Goal: Communication & Community: Answer question/provide support

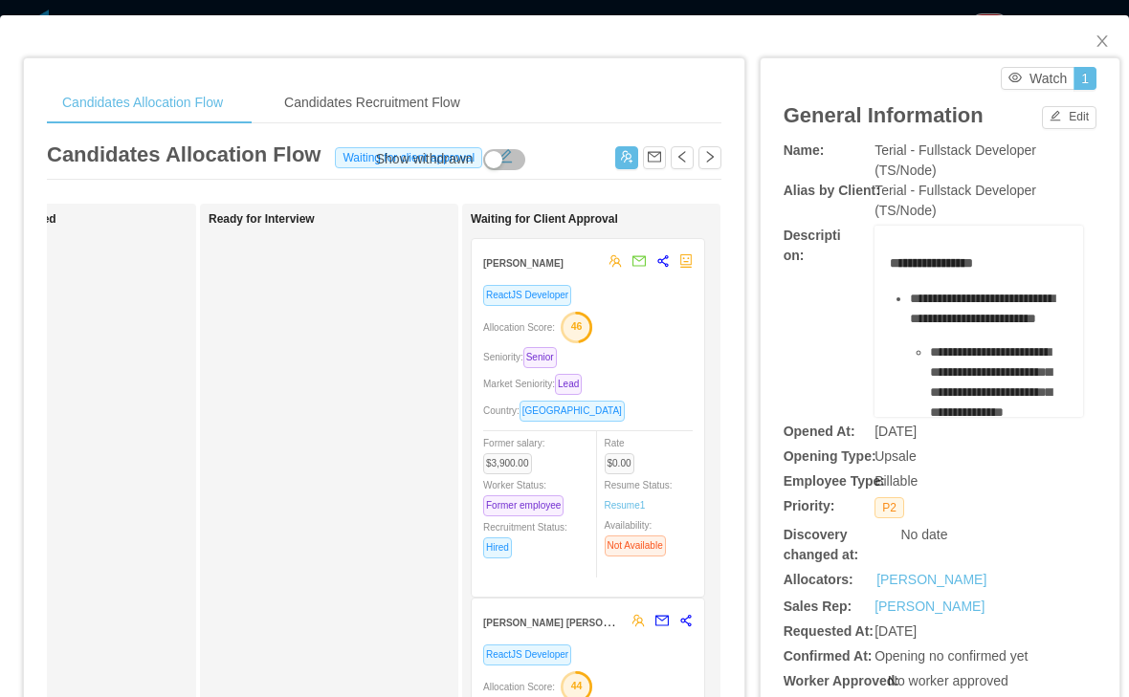
scroll to position [0, 399]
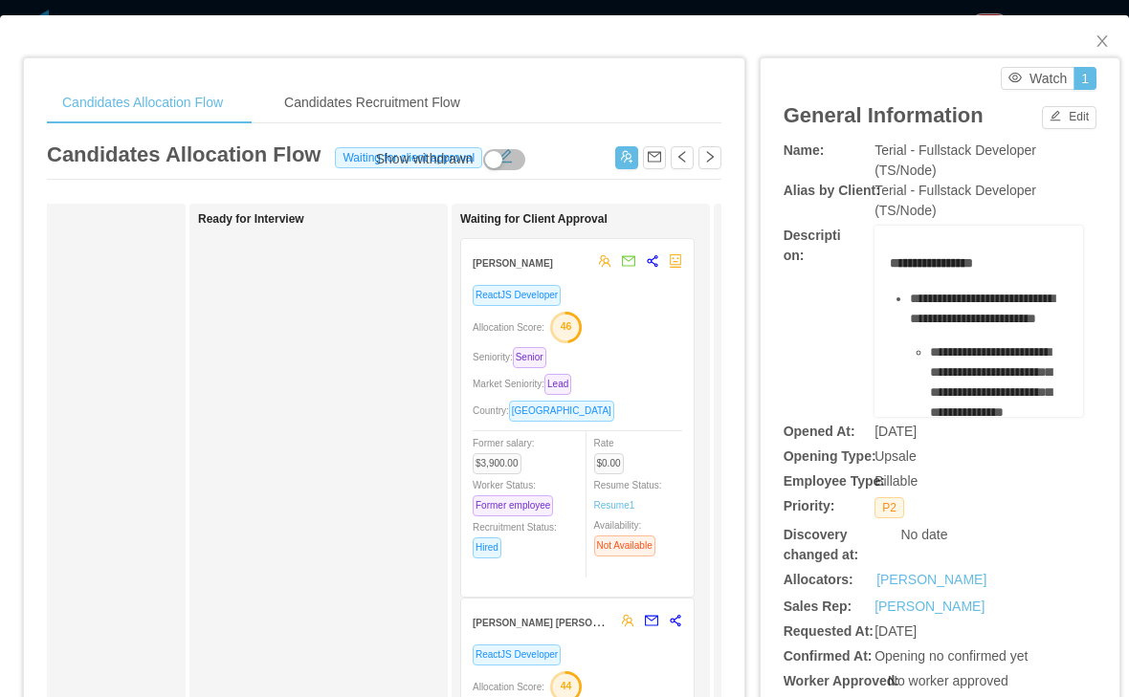
click at [638, 369] on div "ReactJS Developer Allocation Score: 46 Seniority: Senior Market Seniority: Lead…" at bounding box center [578, 434] width 210 height 301
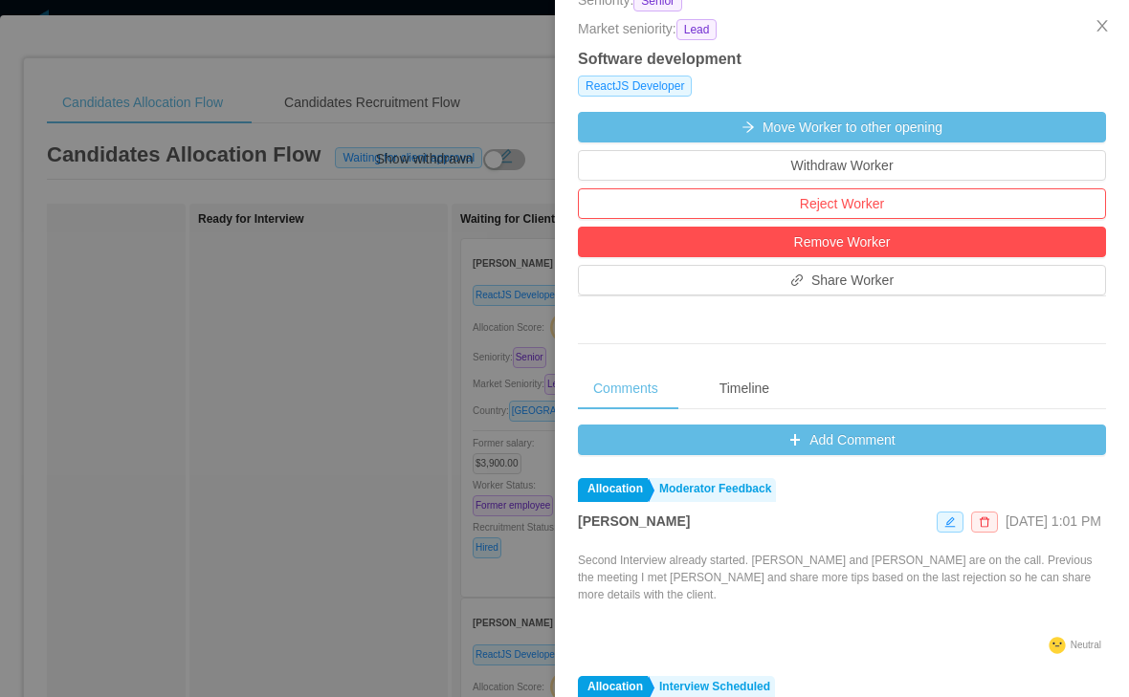
scroll to position [543, 0]
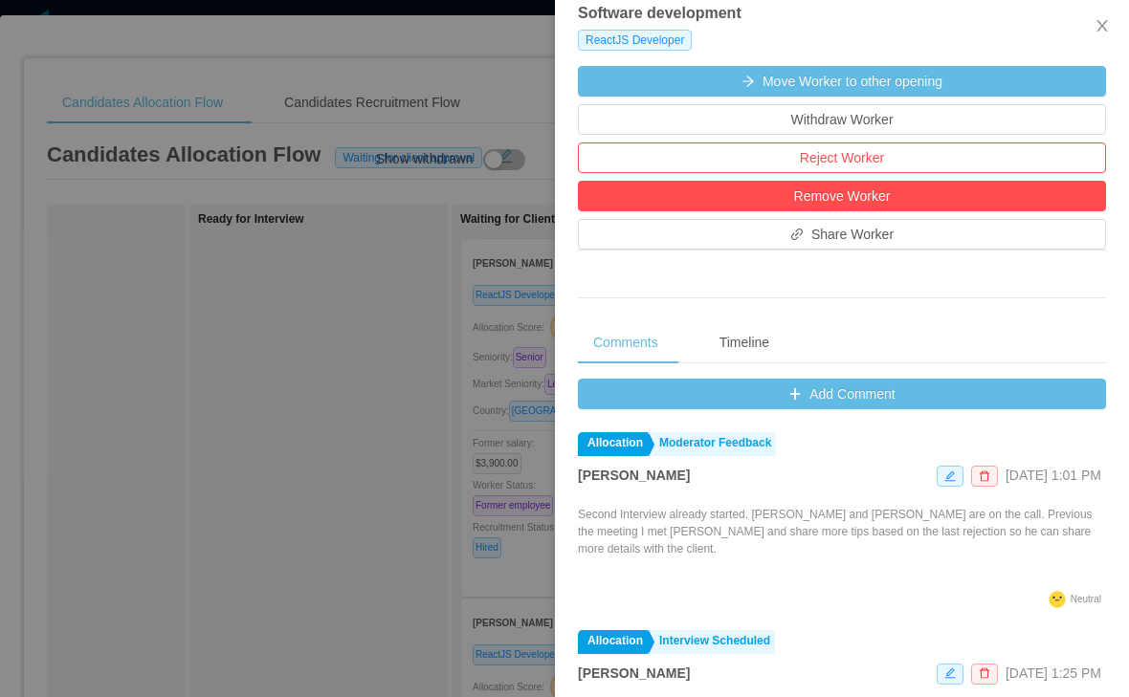
click at [906, 410] on button "Add Comment" at bounding box center [842, 394] width 528 height 31
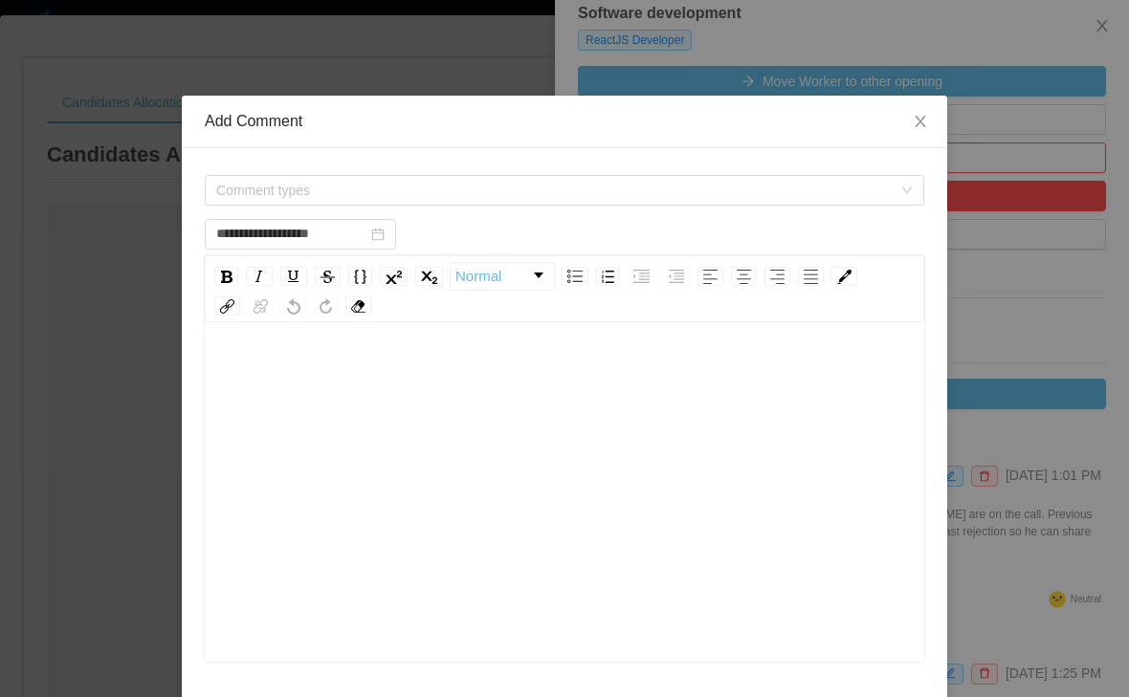
click at [643, 203] on span "Comment types" at bounding box center [558, 190] width 684 height 29
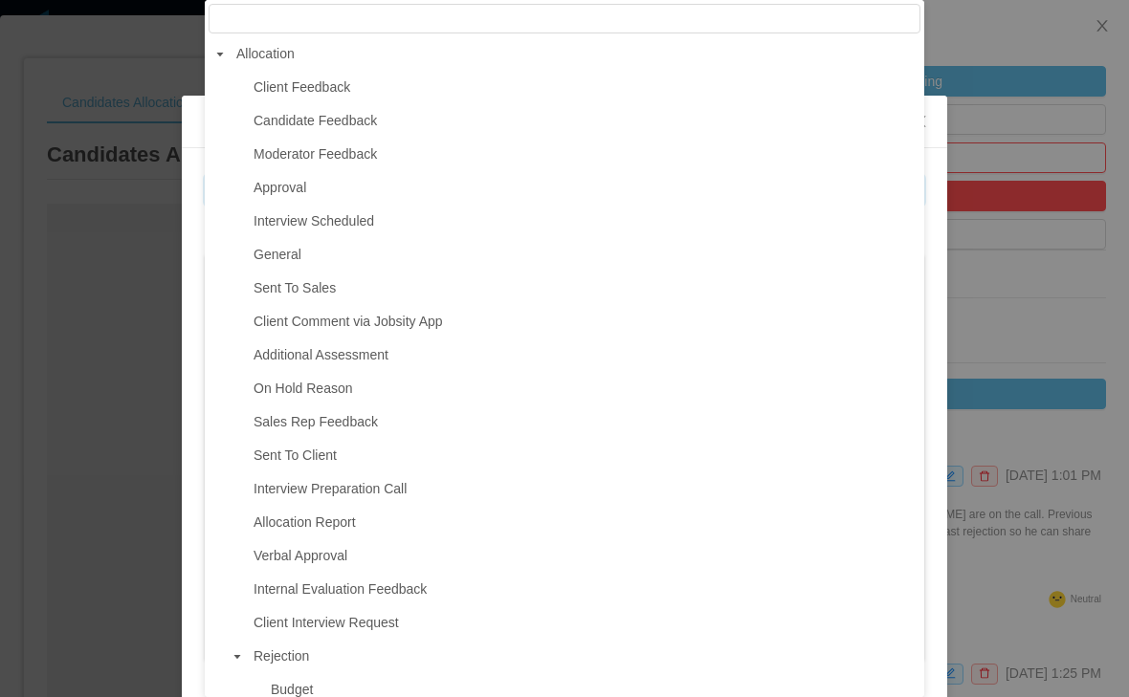
click at [460, 125] on span "Candidate Feedback" at bounding box center [585, 121] width 672 height 26
type input "**********"
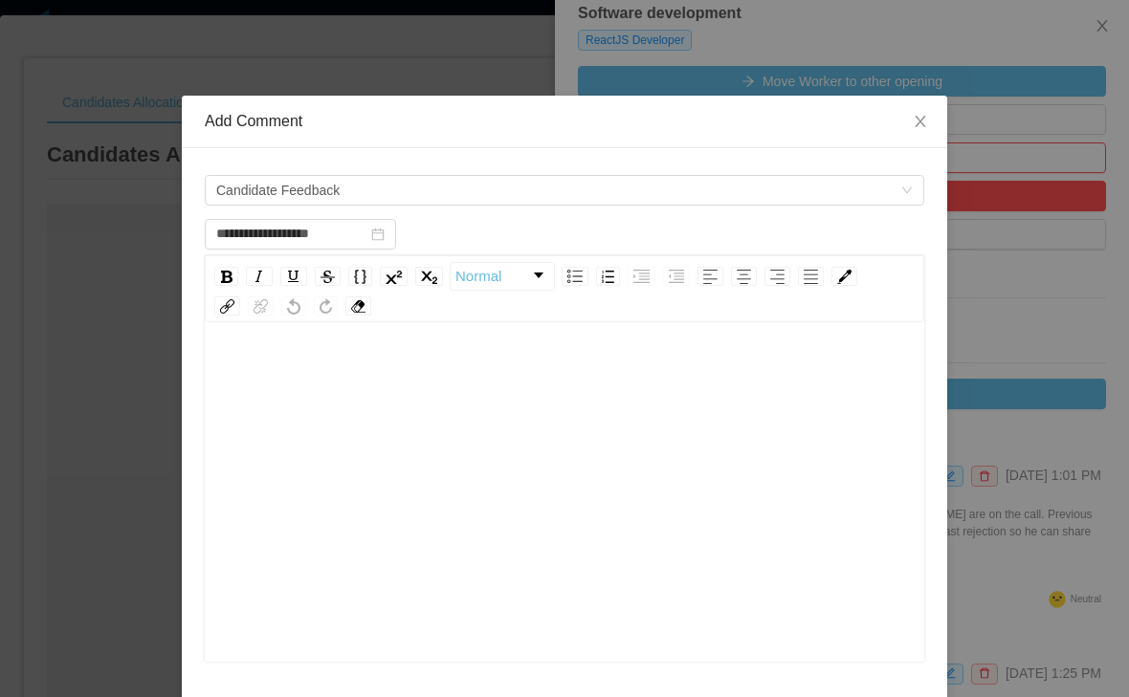
click at [587, 447] on div "rdw-editor" at bounding box center [565, 522] width 690 height 335
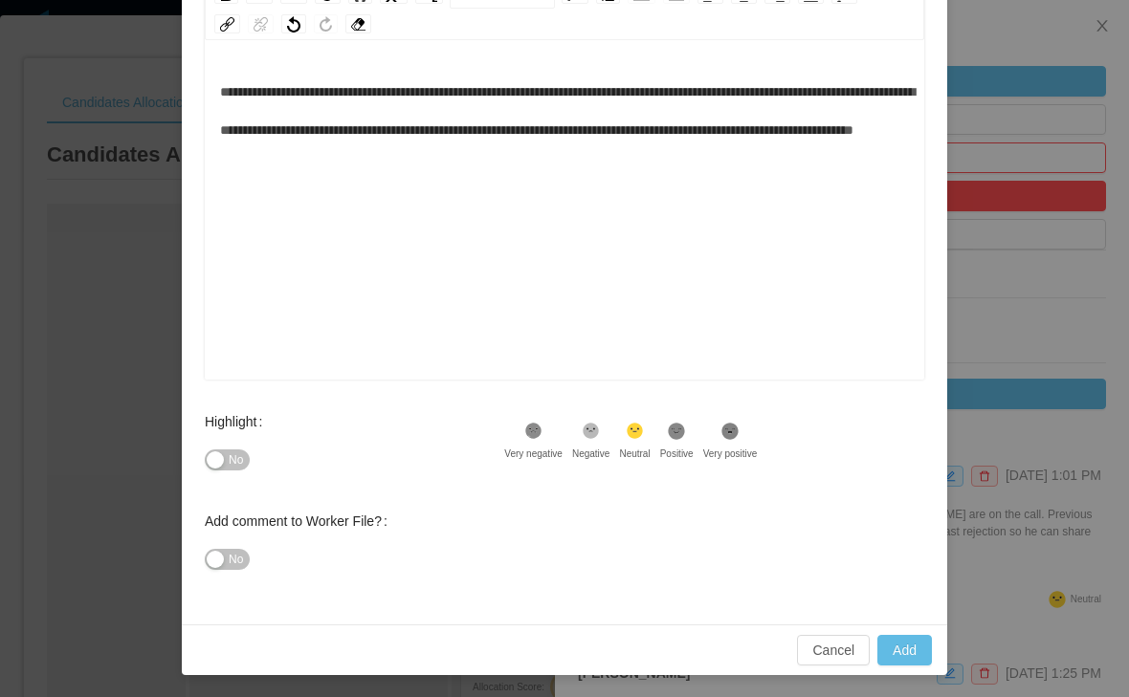
scroll to position [281, 0]
click at [685, 439] on icon at bounding box center [677, 432] width 16 height 16
click at [904, 645] on button "Add" at bounding box center [904, 651] width 55 height 31
type input "**********"
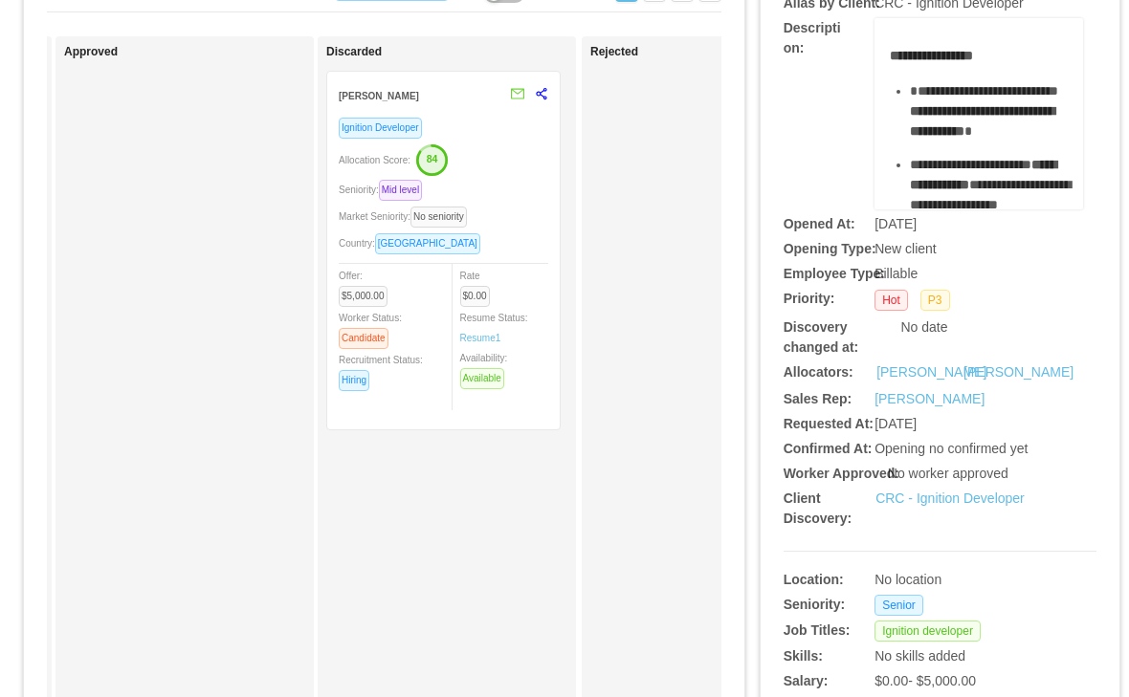
scroll to position [0, 1059]
